Goal: Information Seeking & Learning: Learn about a topic

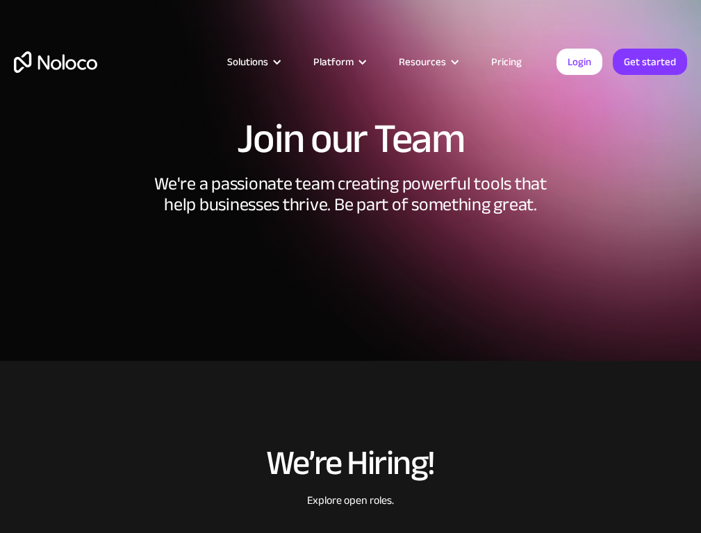
scroll to position [1601, 0]
